Goal: Information Seeking & Learning: Learn about a topic

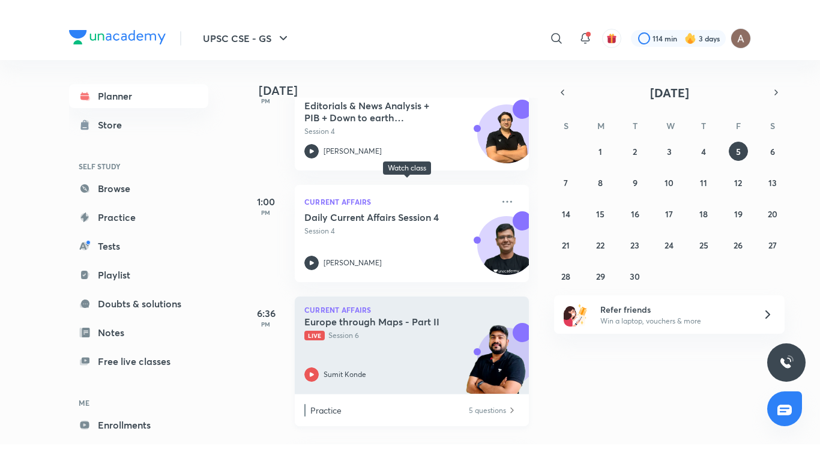
scroll to position [656, 0]
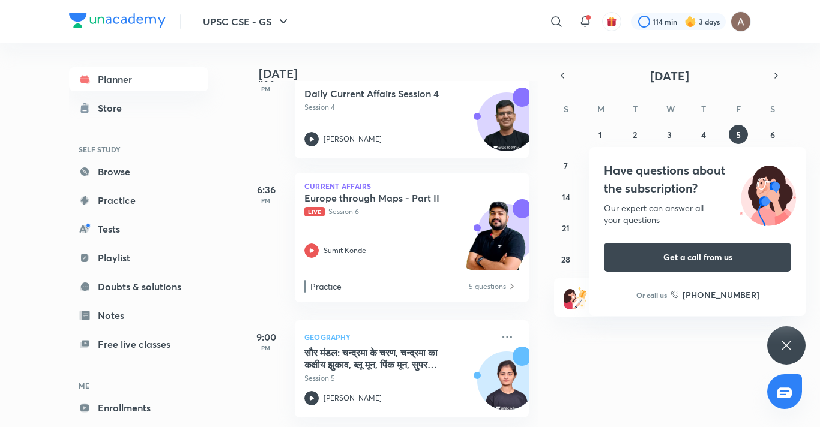
click at [777, 341] on div "Have questions about the subscription? Our expert can answer all your questions…" at bounding box center [786, 345] width 38 height 38
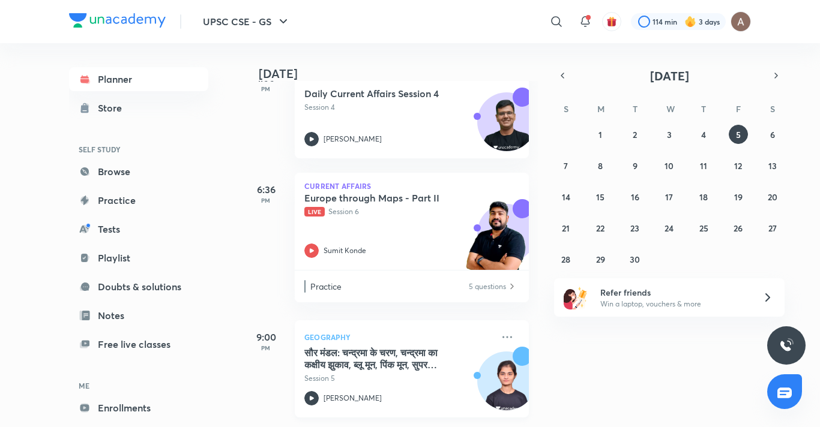
click at [398, 359] on h5 "सौर मंडल: चन्‍द्रमा के चरण, चन्‍द्रमा का कक्षीय झुकाव, ब्‍लू मून, पिंक मून, सुप…" at bounding box center [378, 359] width 149 height 24
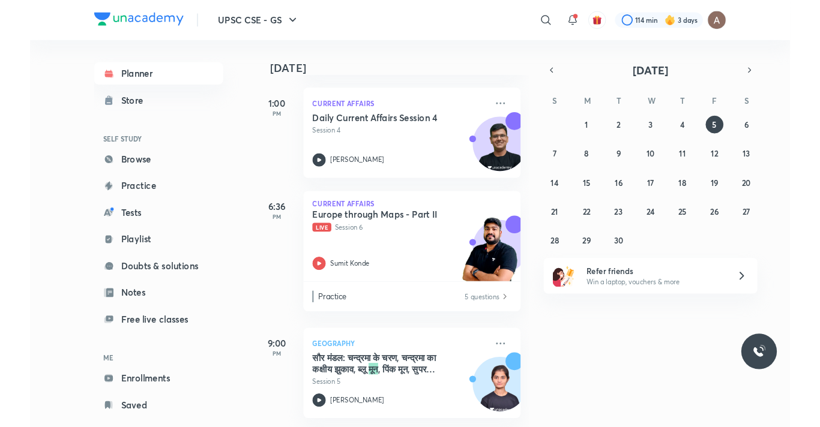
scroll to position [622, 0]
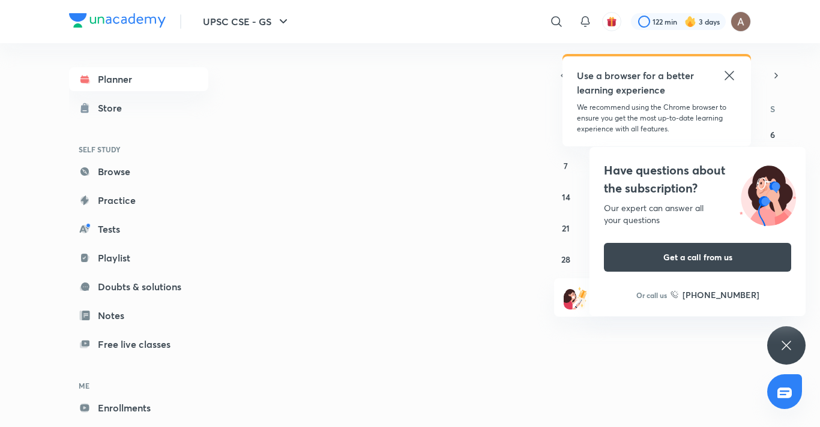
click at [729, 78] on icon at bounding box center [729, 75] width 14 height 14
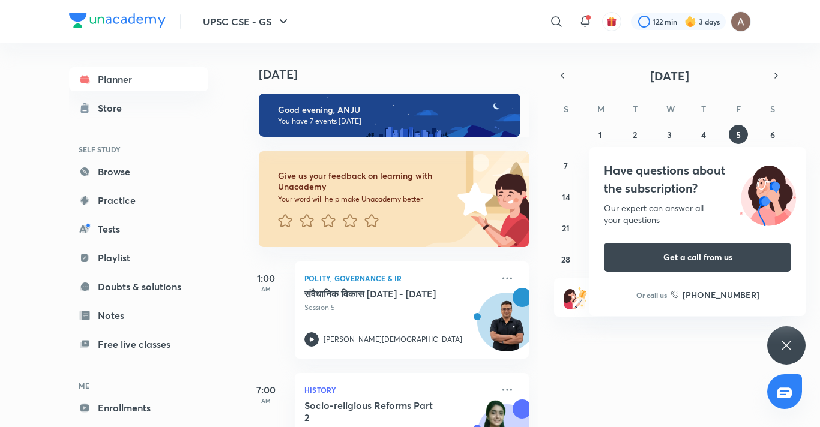
click at [786, 344] on icon at bounding box center [786, 345] width 14 height 14
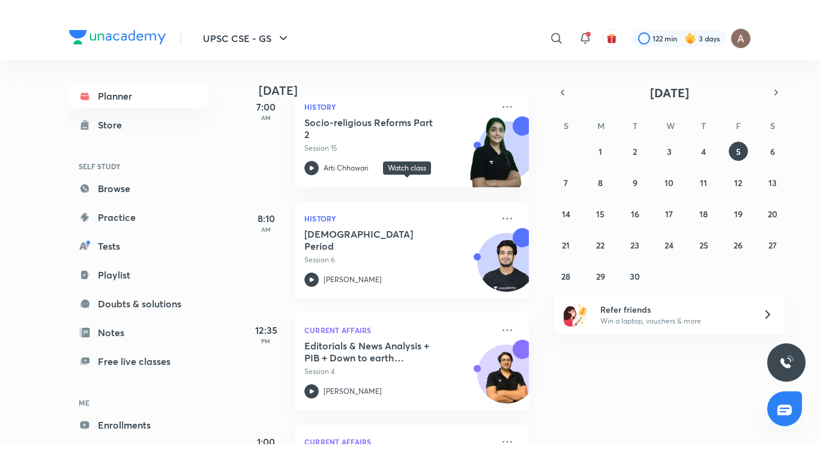
scroll to position [656, 0]
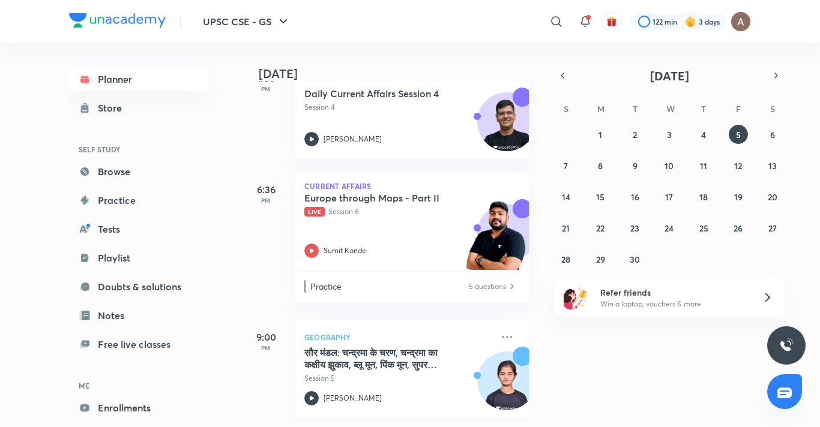
click at [460, 363] on div "सौर मंडल: चन्‍द्रमा के चरण, चन्‍द्रमा का कक्षीय झुकाव, ब्‍लू मून, पिंक मून, सुप…" at bounding box center [398, 365] width 188 height 37
click at [462, 362] on div "सौर मंडल: चन्‍द्रमा के चरण, चन्‍द्रमा का कक्षीय झुकाव, ब्‍लू मून, पिंक मून, सुप…" at bounding box center [398, 365] width 188 height 37
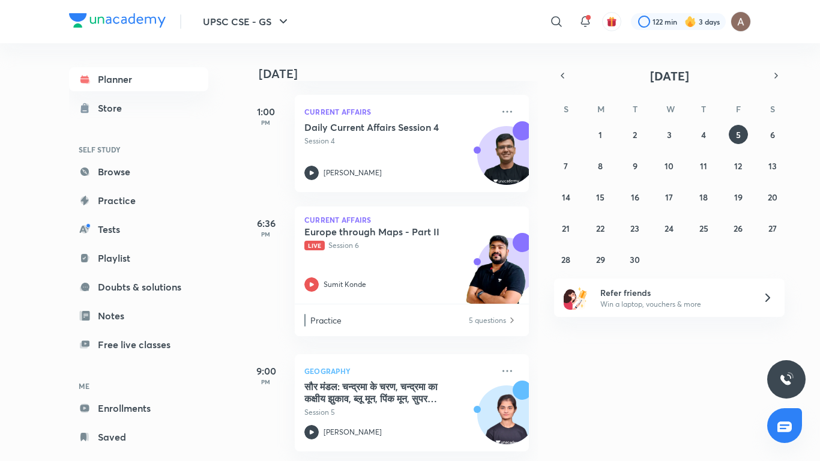
scroll to position [622, 0]
